Goal: Information Seeking & Learning: Learn about a topic

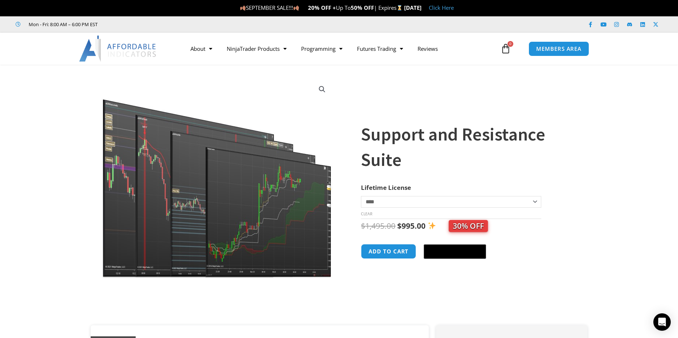
click at [235, 165] on img at bounding box center [217, 177] width 233 height 201
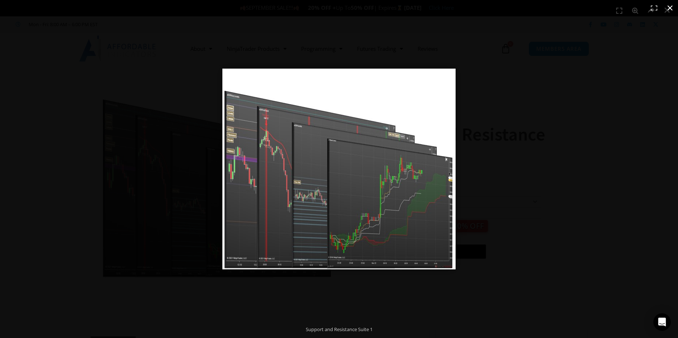
click at [512, 142] on div at bounding box center [444, 180] width 445 height 222
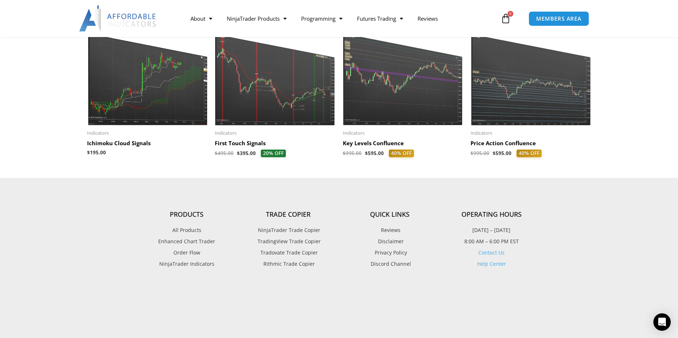
scroll to position [798, 0]
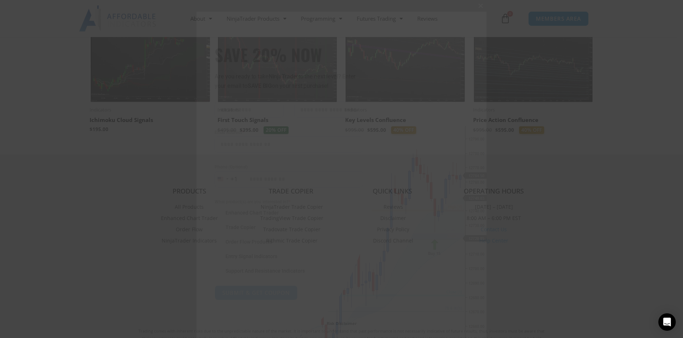
click at [478, 7] on span at bounding box center [481, 6] width 12 height 4
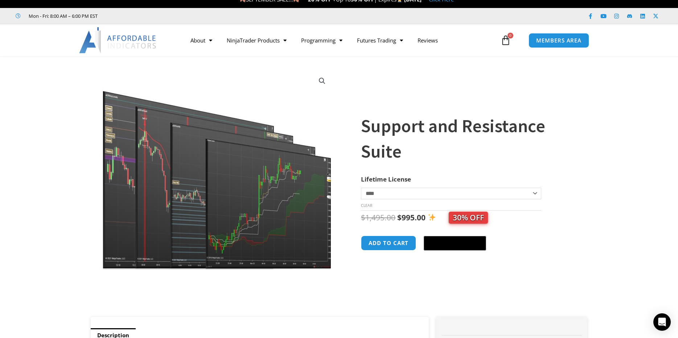
scroll to position [0, 0]
